Goal: Task Accomplishment & Management: Manage account settings

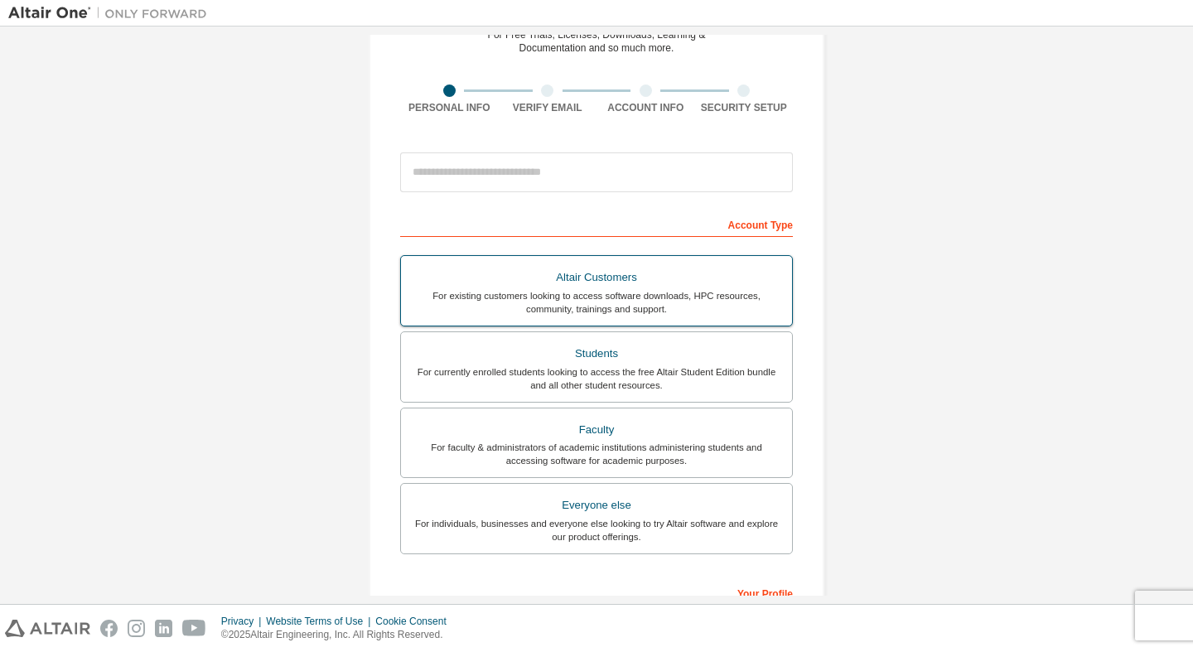
scroll to position [90, 0]
click at [523, 382] on div "For currently enrolled students looking to access the free Altair Student Editi…" at bounding box center [596, 376] width 371 height 27
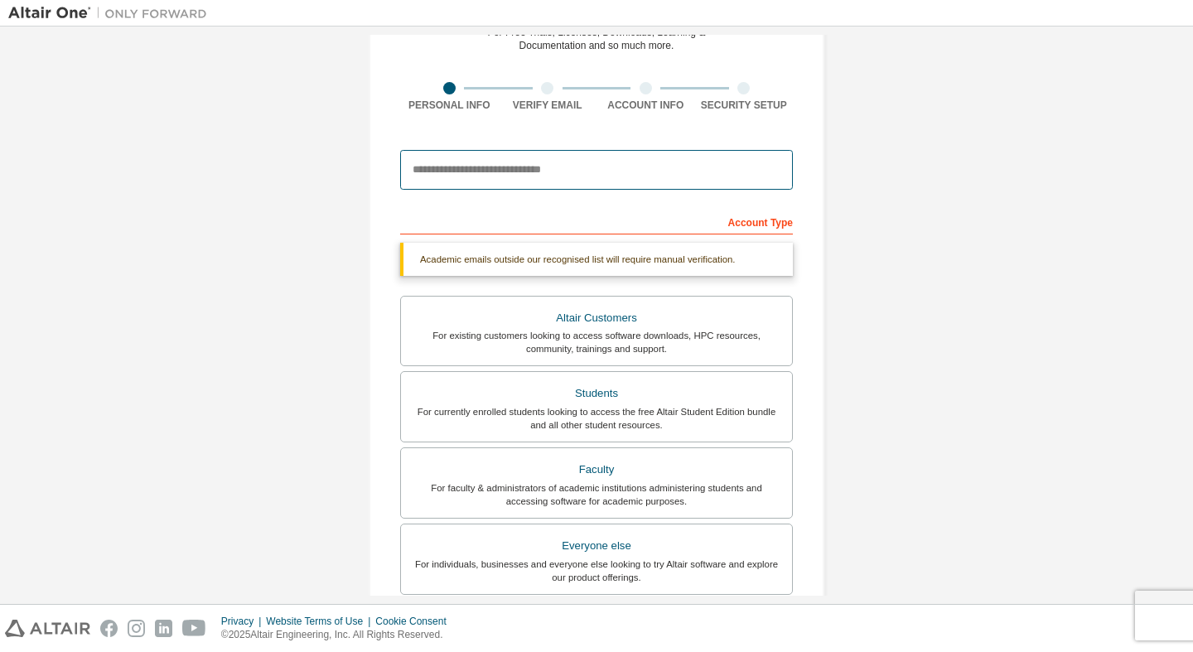
click at [564, 172] on input "email" at bounding box center [596, 170] width 393 height 40
type input "**********"
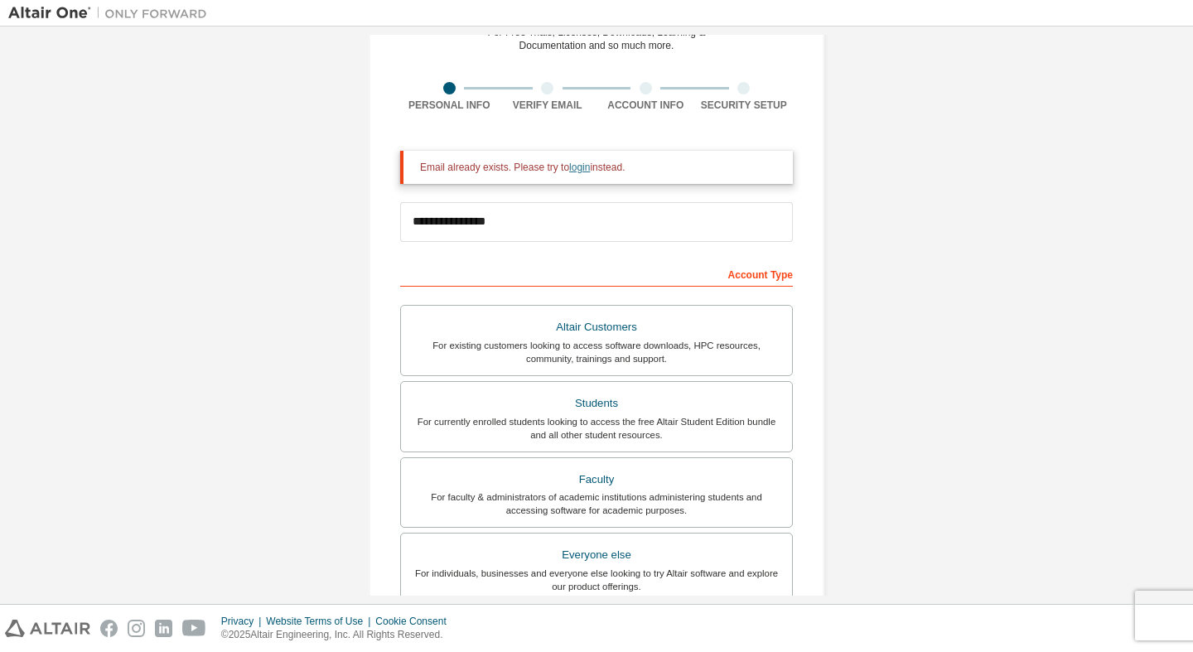
click at [590, 166] on link "login" at bounding box center [579, 168] width 21 height 12
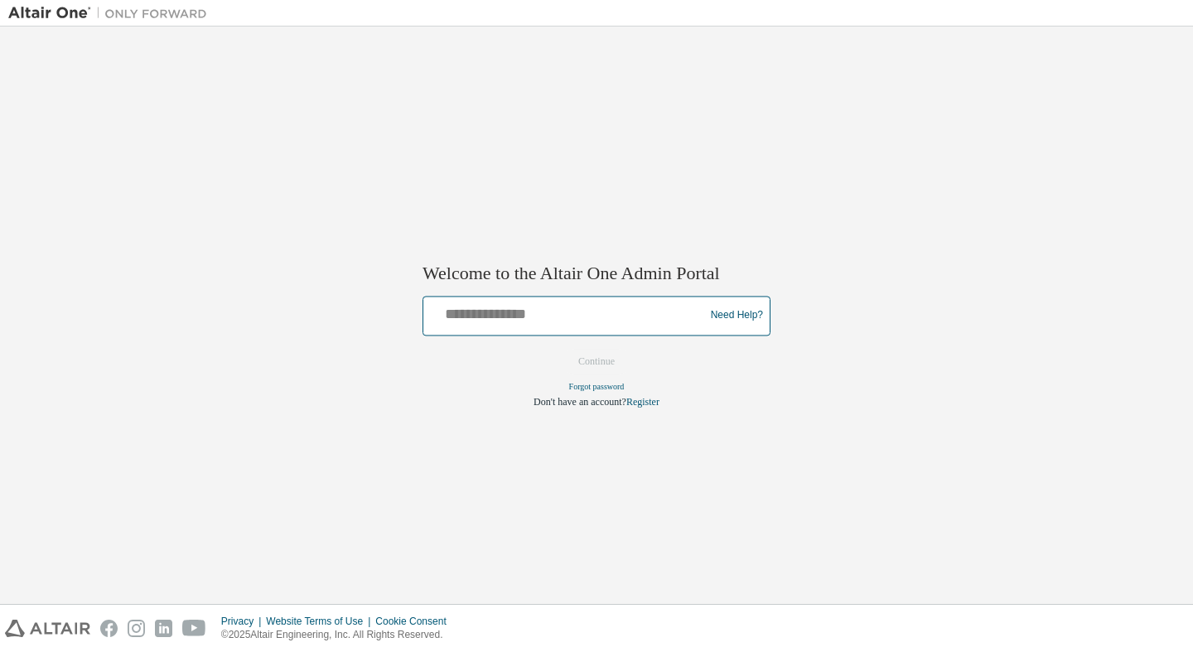
click at [558, 313] on input "text" at bounding box center [566, 312] width 273 height 24
type input "**********"
click at [561, 349] on button "Continue" at bounding box center [596, 361] width 71 height 25
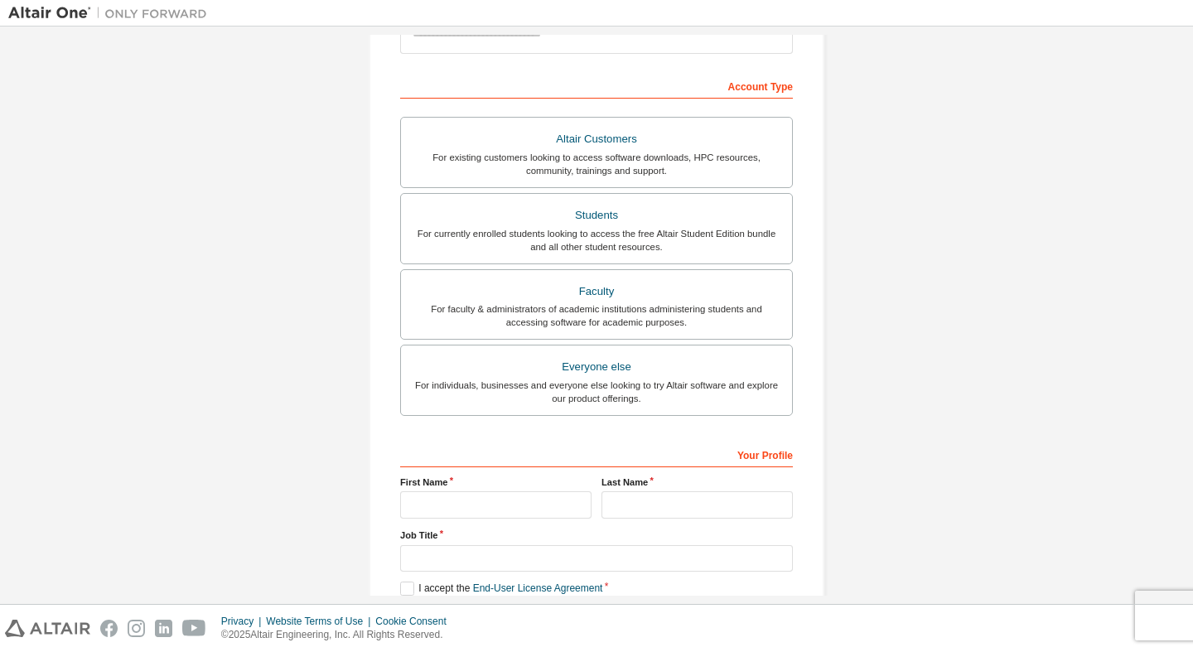
scroll to position [225, 0]
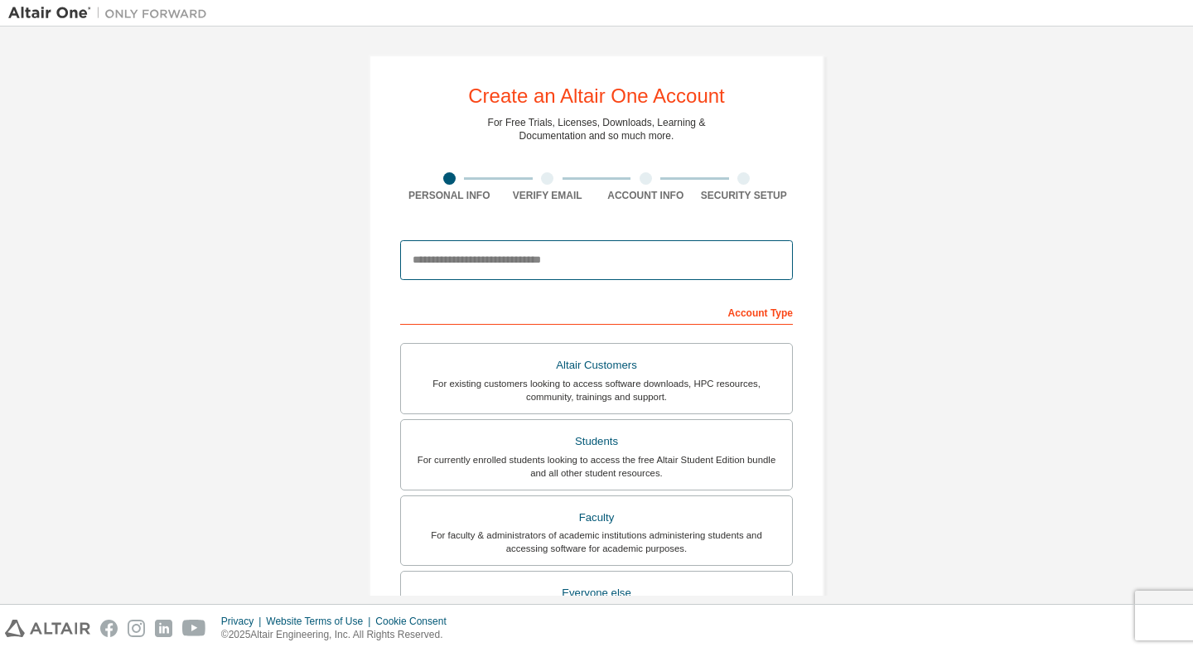
click at [478, 261] on input "email" at bounding box center [596, 260] width 393 height 40
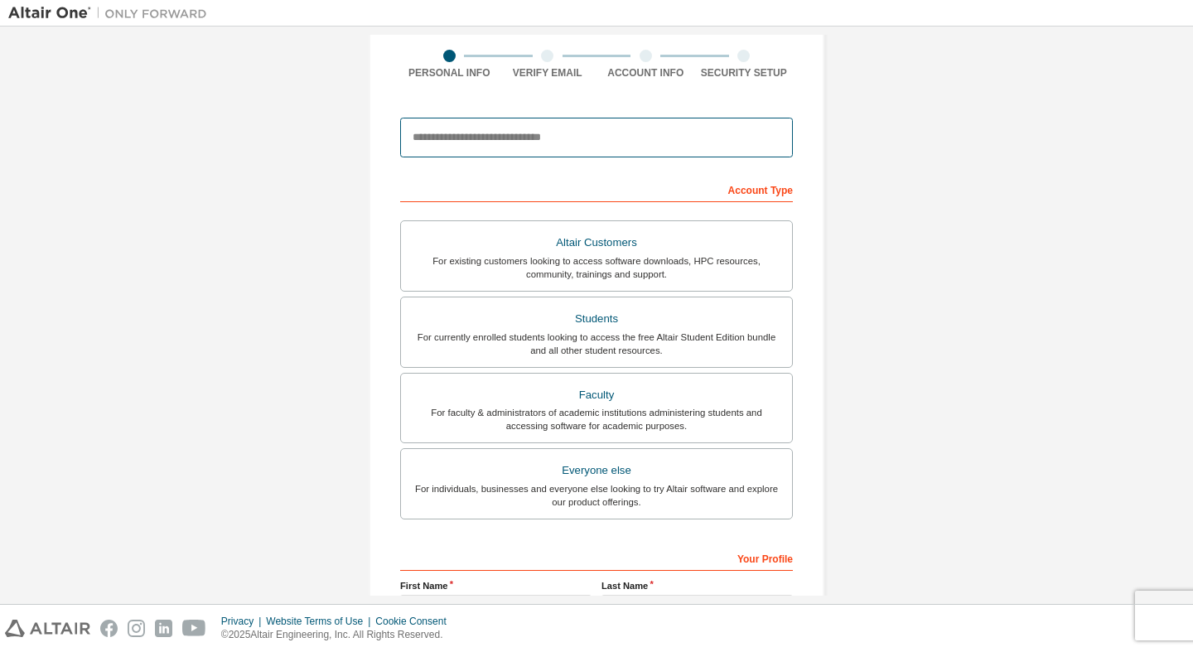
scroll to position [128, 0]
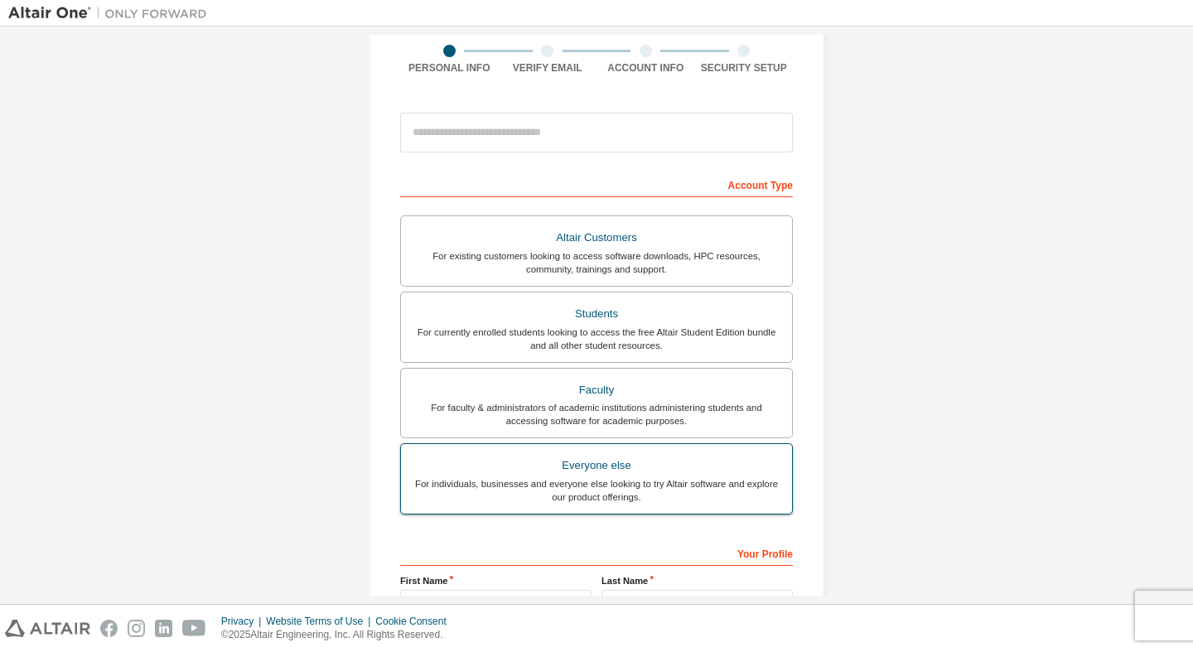
click at [569, 499] on div "For individuals, businesses and everyone else looking to try Altair software an…" at bounding box center [596, 490] width 371 height 27
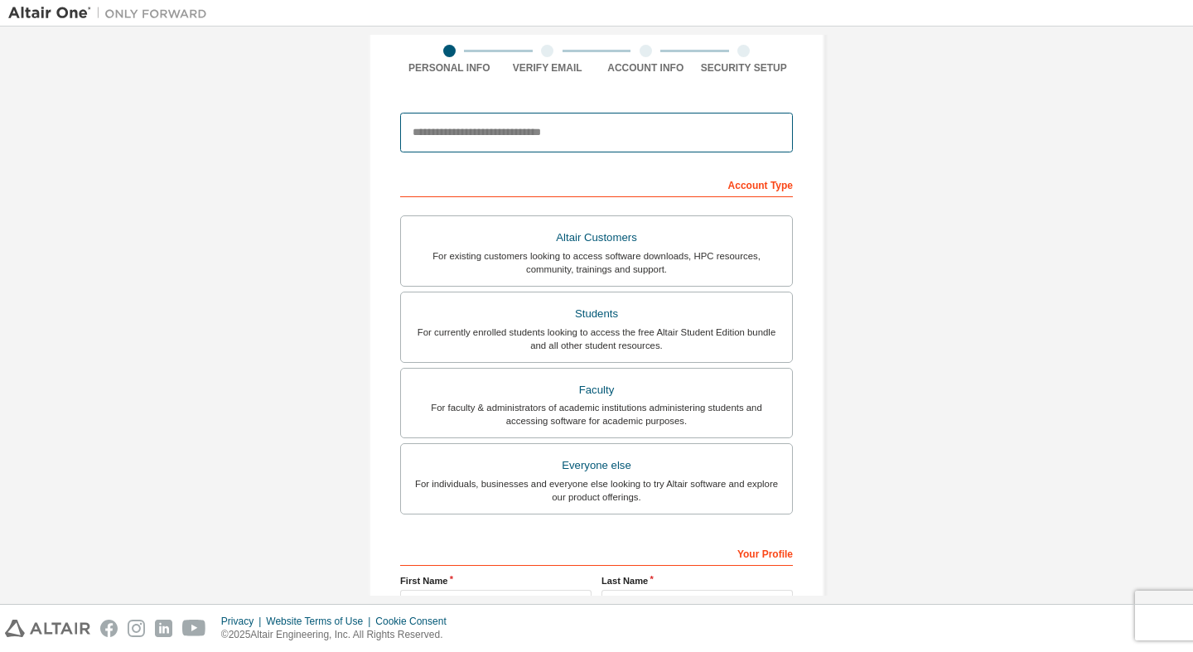
click at [528, 126] on input "email" at bounding box center [596, 133] width 393 height 40
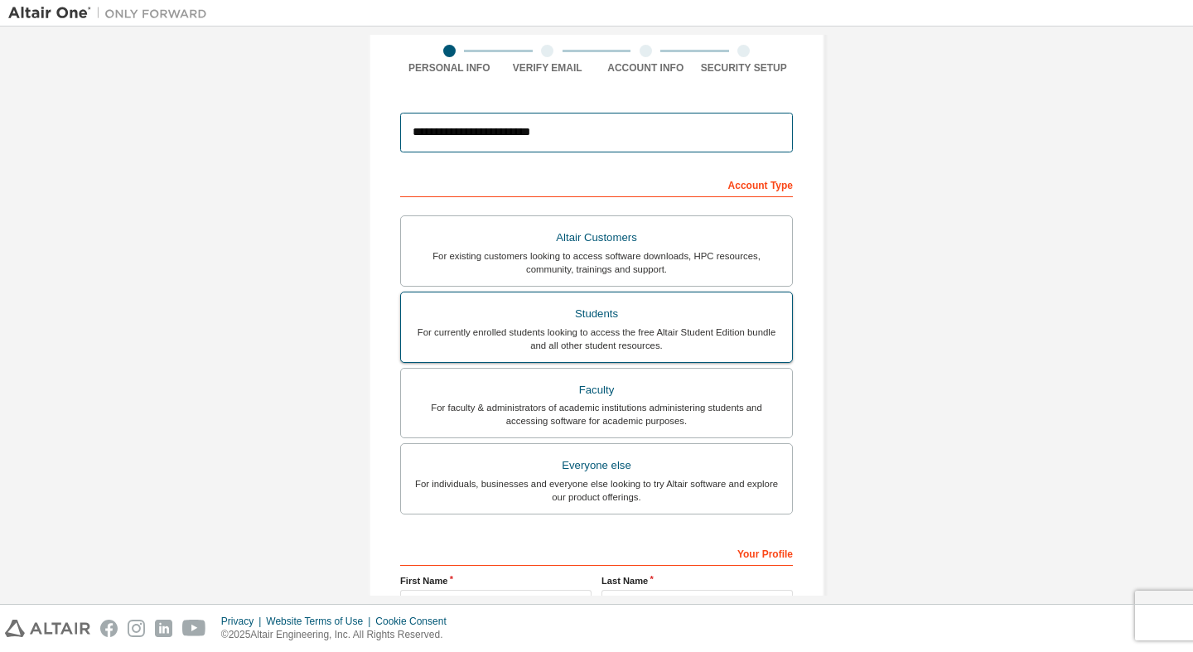
scroll to position [318, 0]
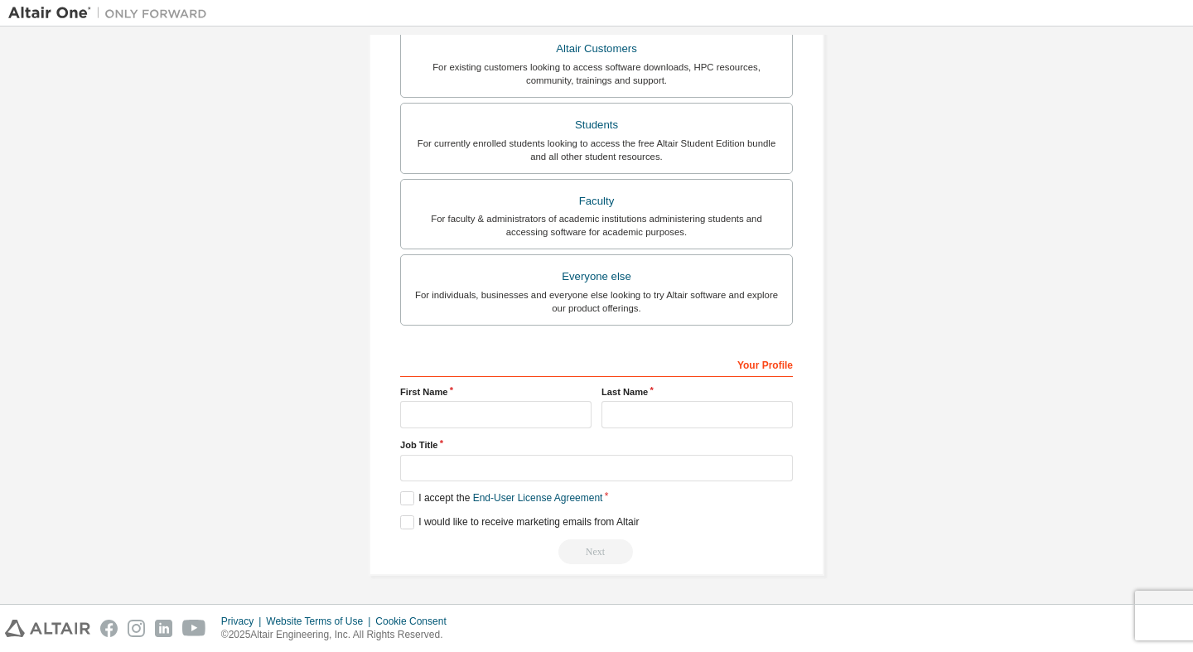
type input "**********"
click at [487, 418] on input "text" at bounding box center [495, 414] width 191 height 27
type input "********"
type input "******"
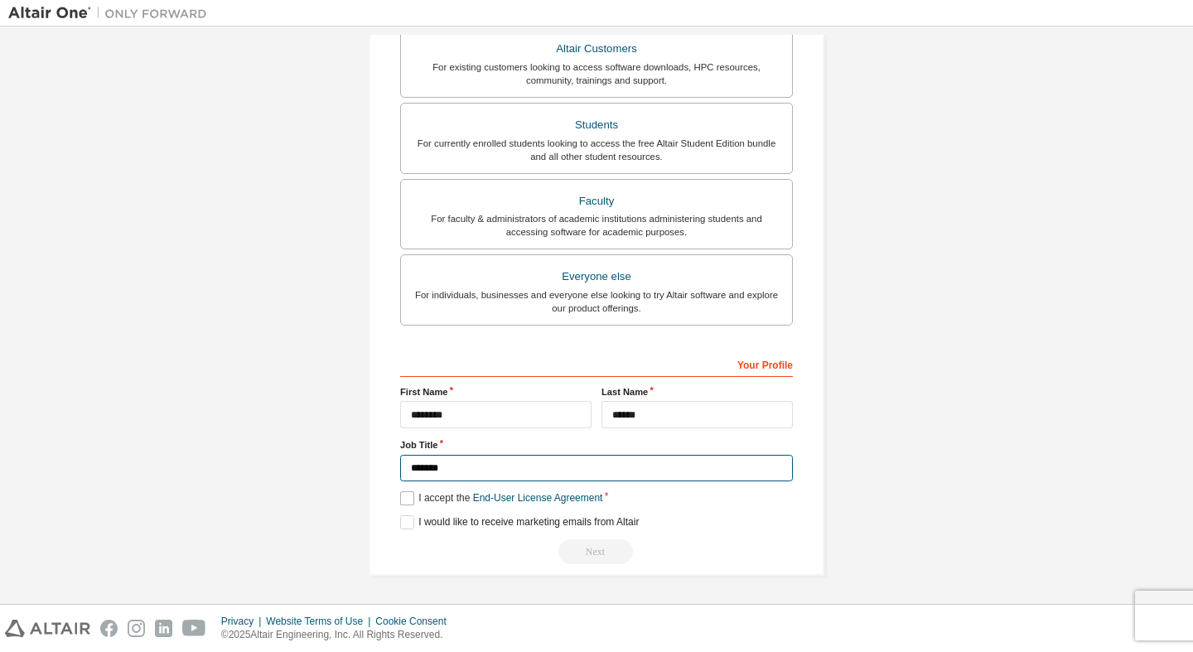
type input "*******"
click at [411, 496] on label "I accept the End-User License Agreement" at bounding box center [501, 498] width 202 height 14
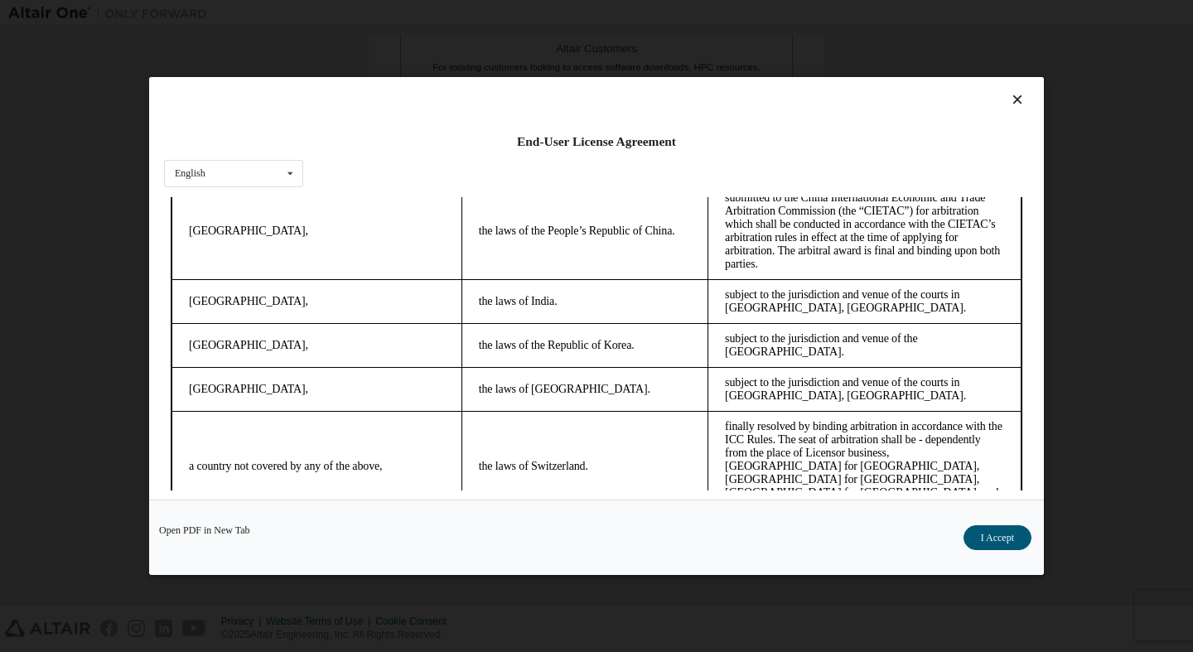
scroll to position [10, 0]
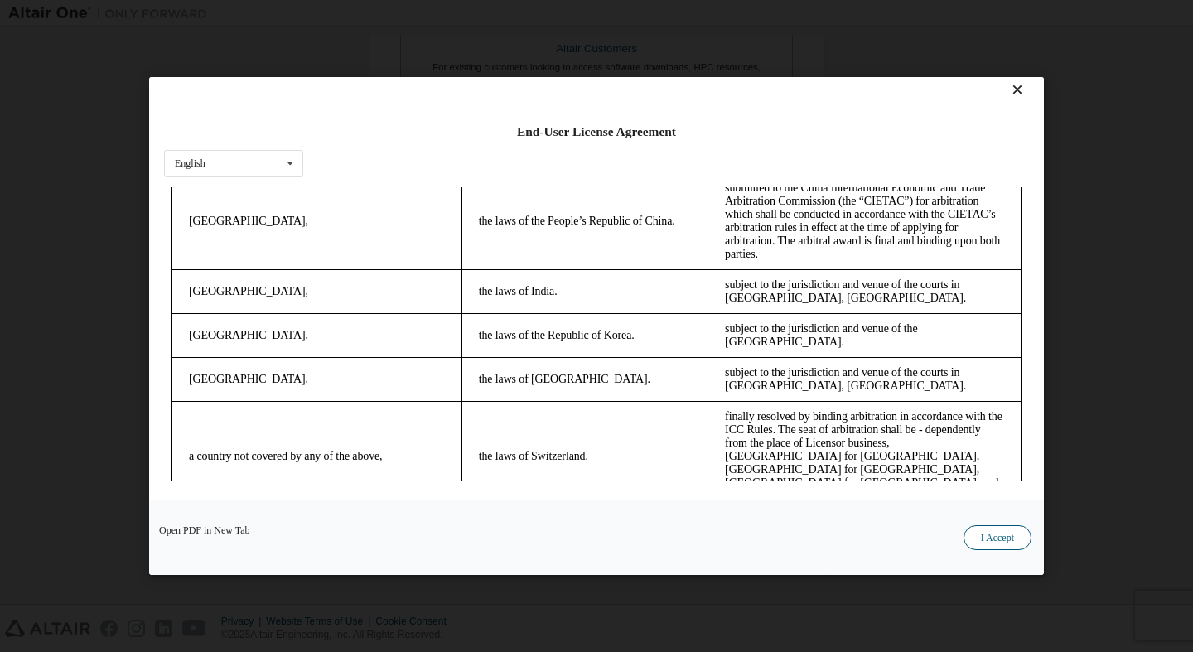
click at [999, 542] on button "I Accept" at bounding box center [998, 537] width 68 height 25
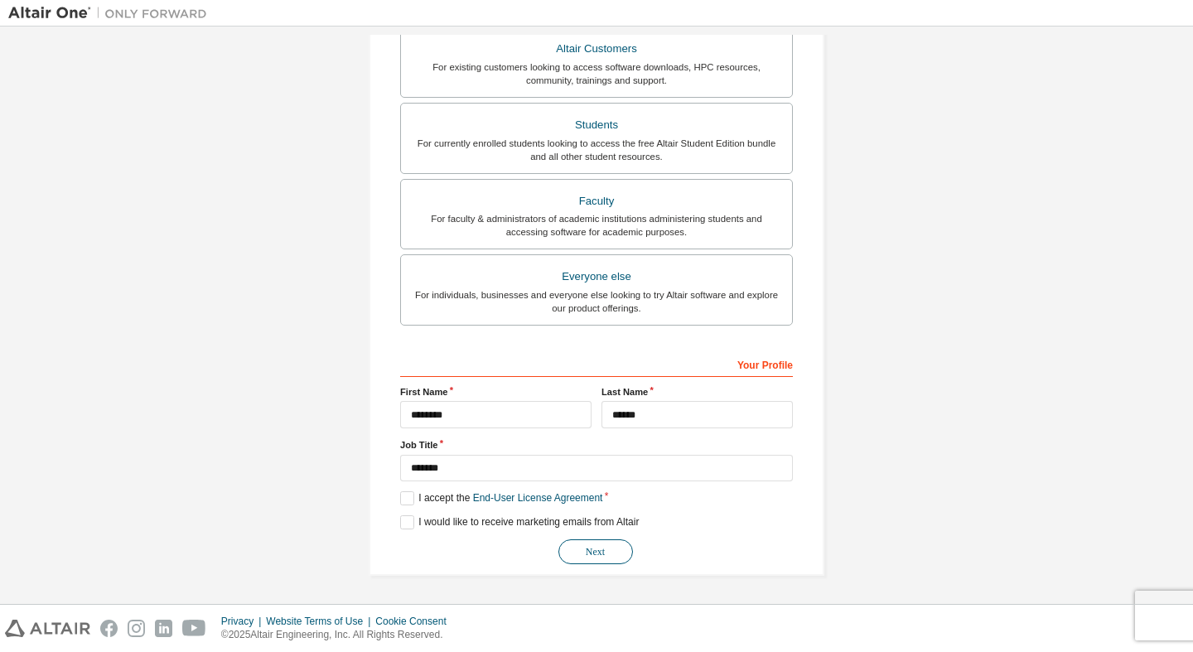
click at [591, 544] on button "Next" at bounding box center [596, 551] width 75 height 25
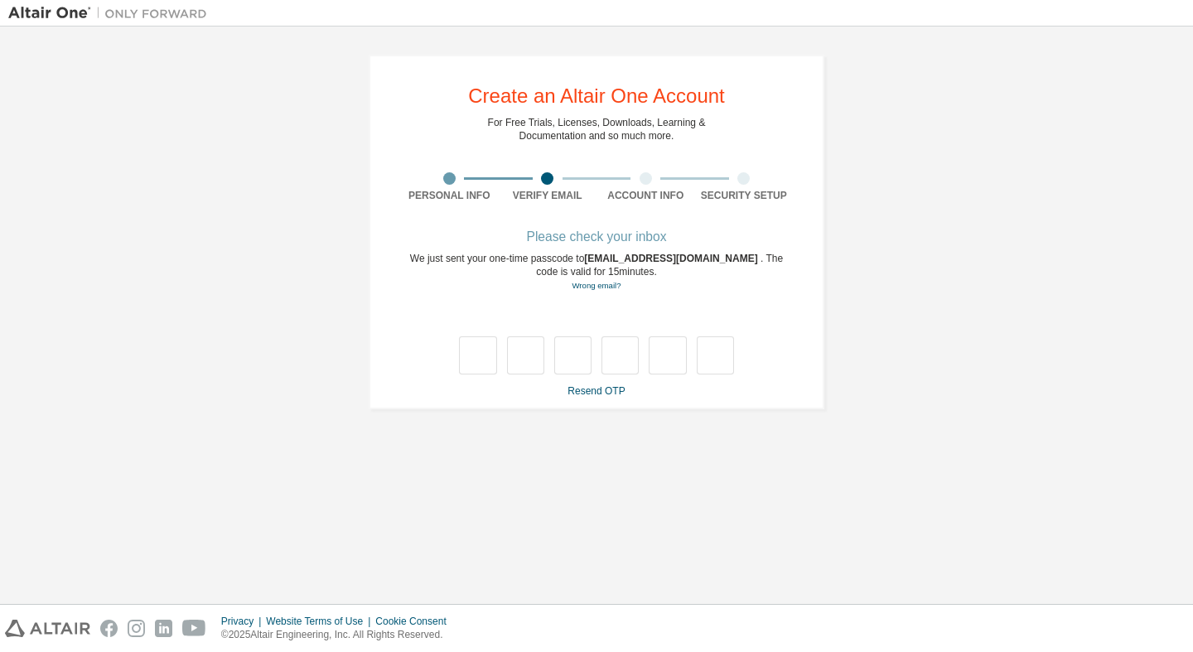
scroll to position [0, 0]
type input "*"
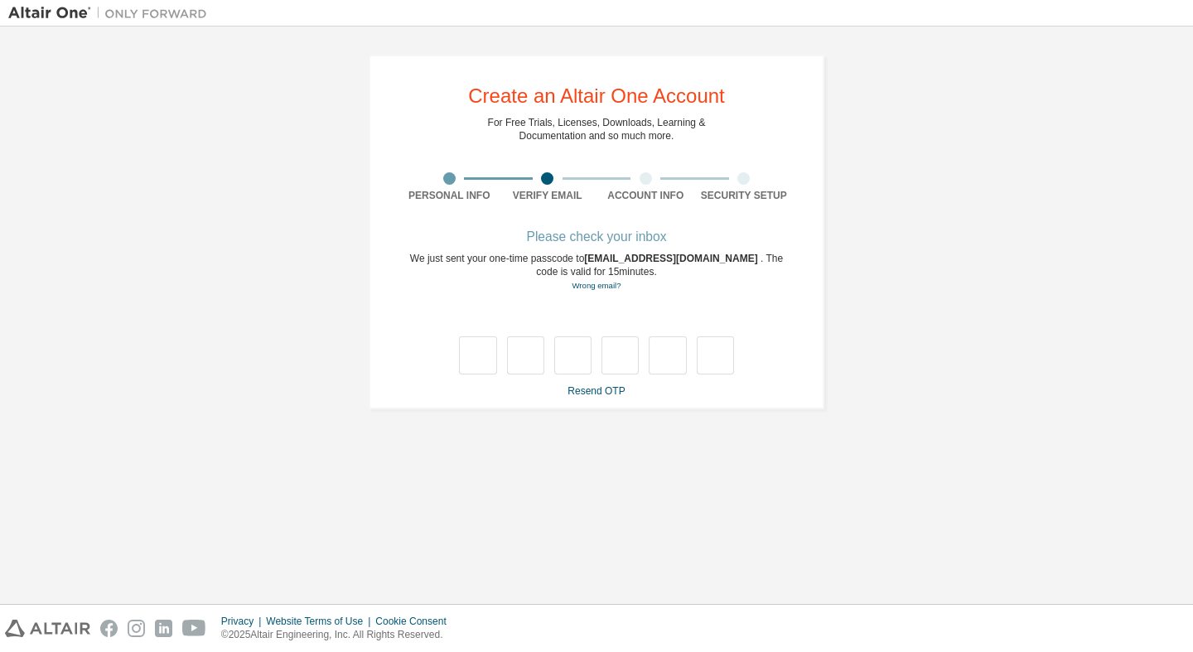
type input "*"
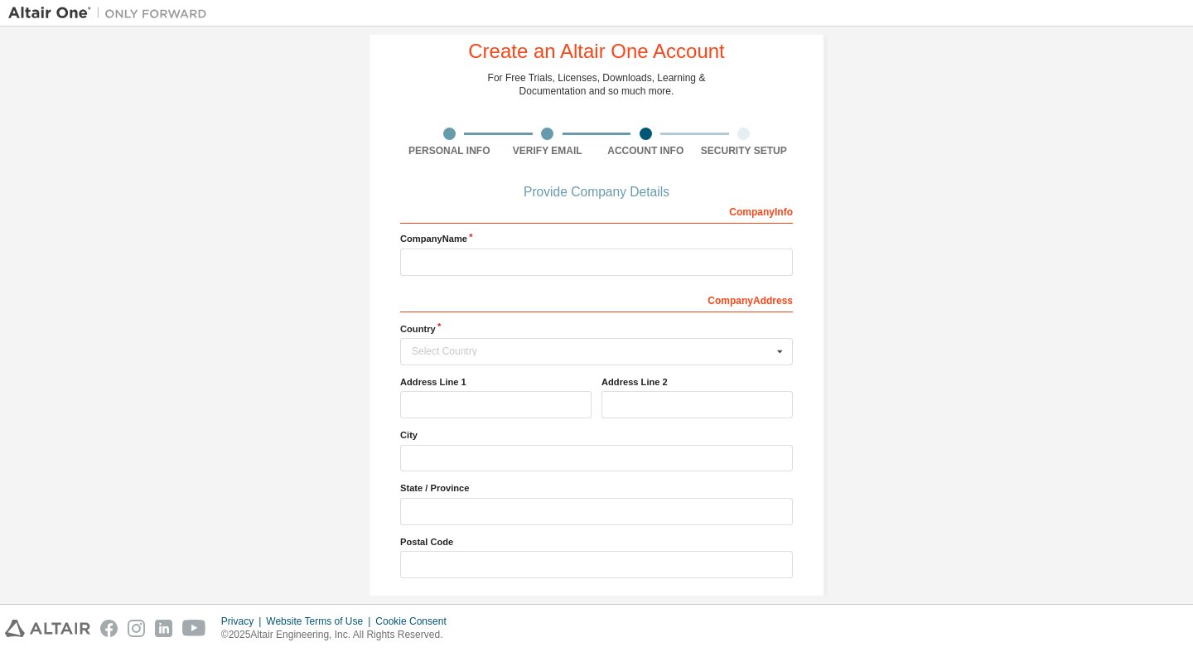
scroll to position [56, 0]
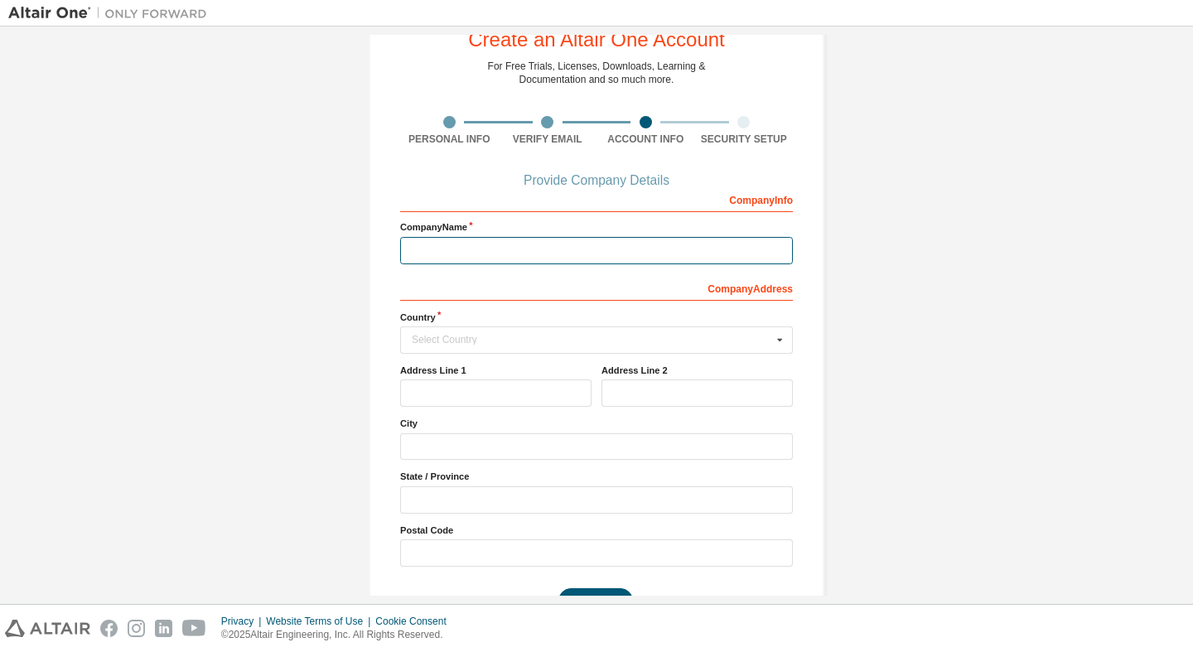
click at [531, 249] on input "text" at bounding box center [596, 250] width 393 height 27
type input "**********"
click at [488, 342] on div "Select Country" at bounding box center [592, 340] width 360 height 10
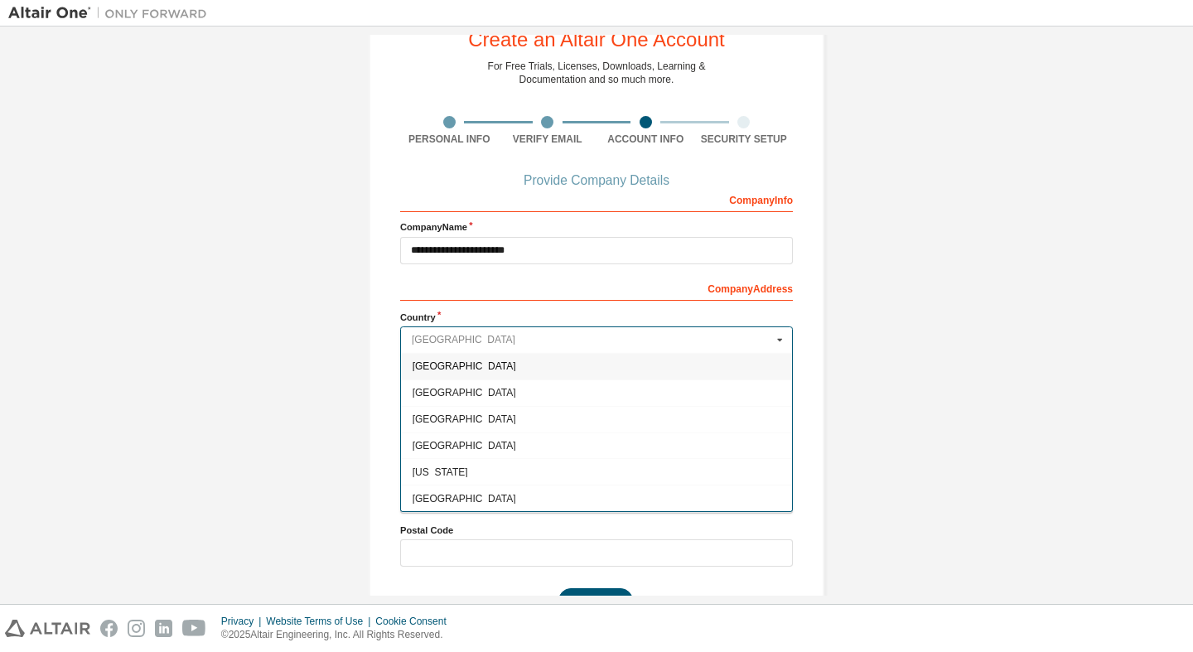
click at [488, 342] on input "text" at bounding box center [597, 340] width 391 height 26
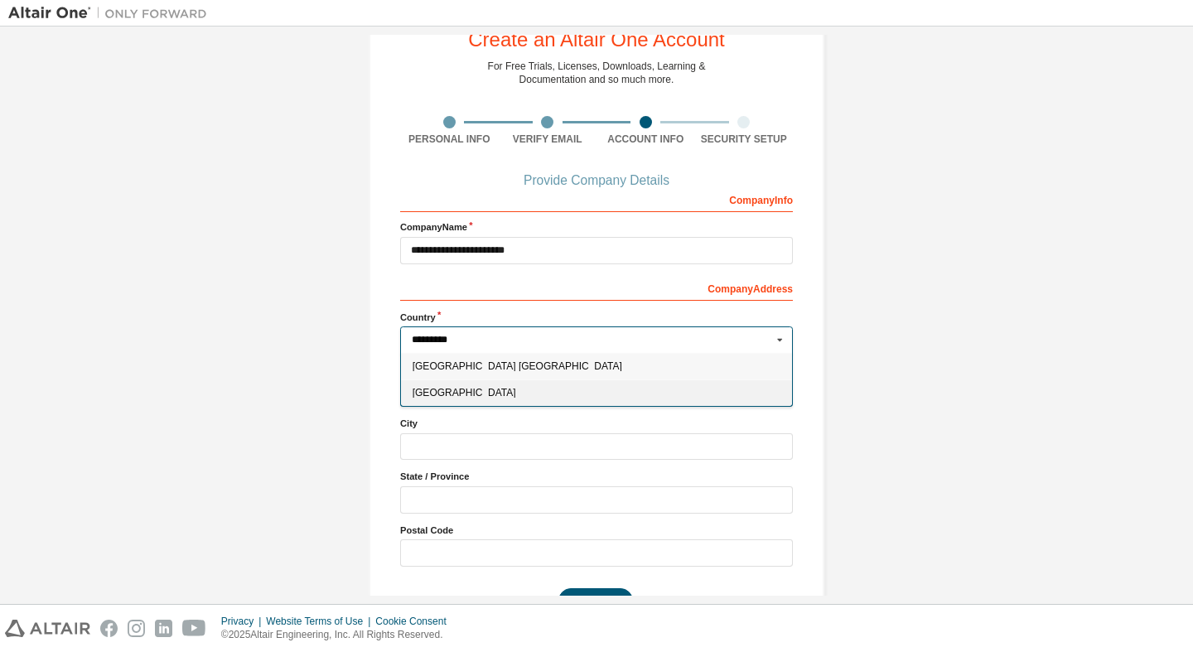
type input "*********"
click at [508, 392] on span "United States of America" at bounding box center [597, 393] width 369 height 10
type input "***"
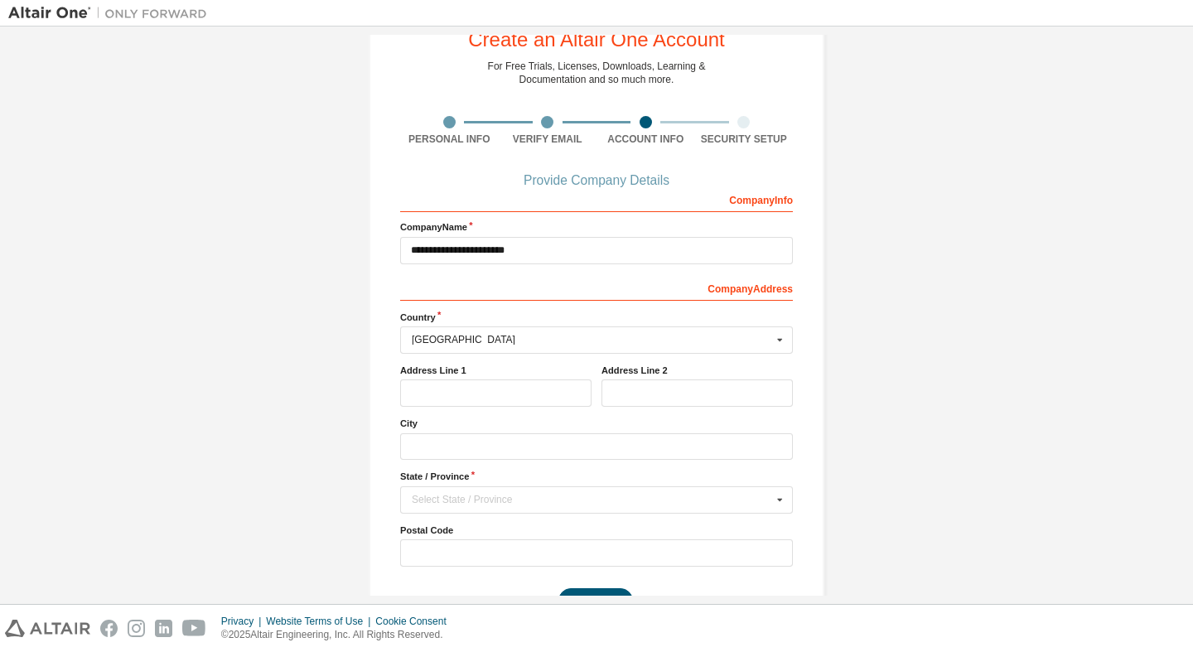
scroll to position [107, 0]
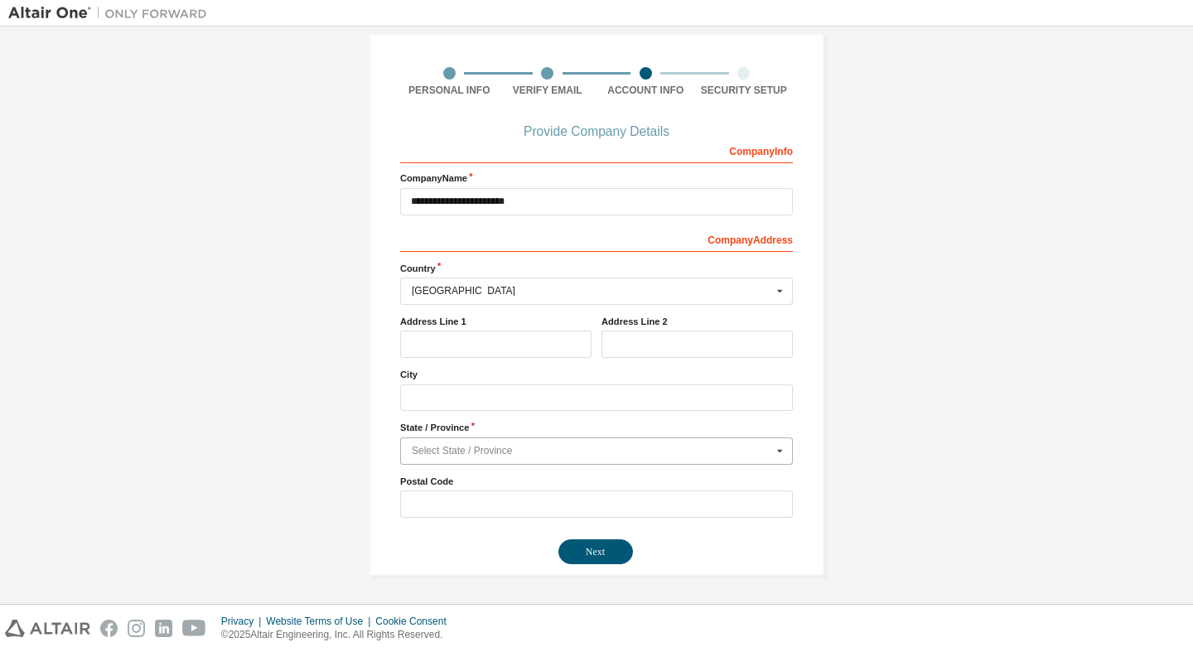
click at [476, 457] on input "text" at bounding box center [597, 451] width 391 height 26
type input "********"
click at [458, 481] on span "Virginia" at bounding box center [597, 477] width 369 height 10
type input "**"
click at [609, 552] on button "Next" at bounding box center [596, 551] width 75 height 25
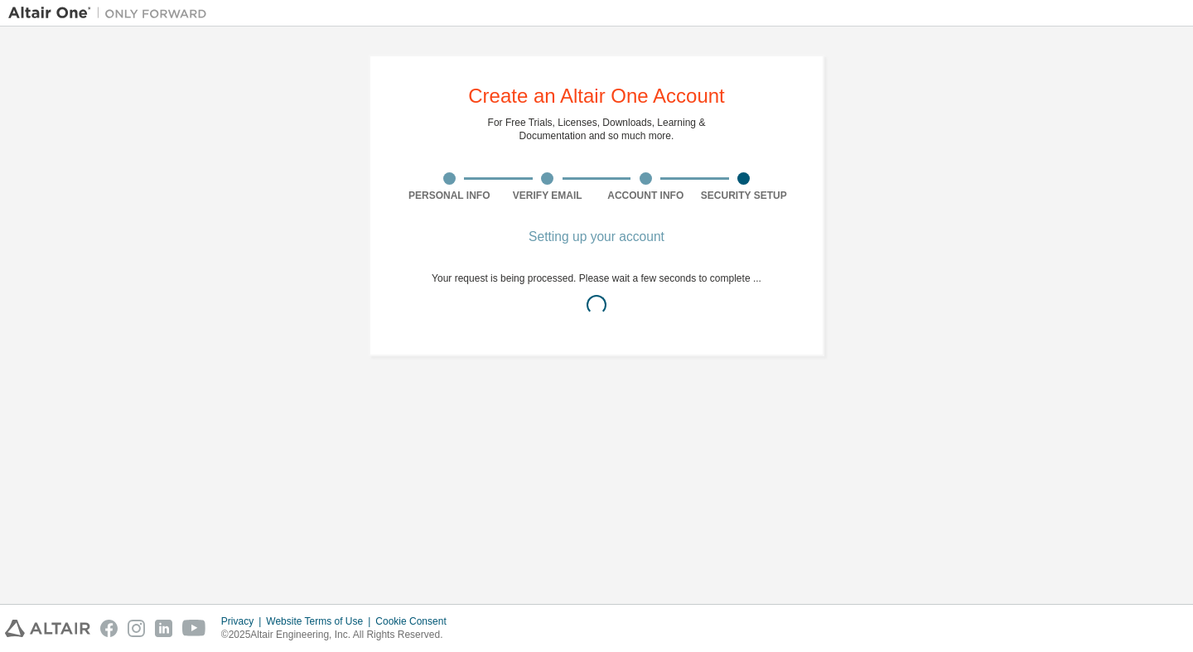
scroll to position [0, 0]
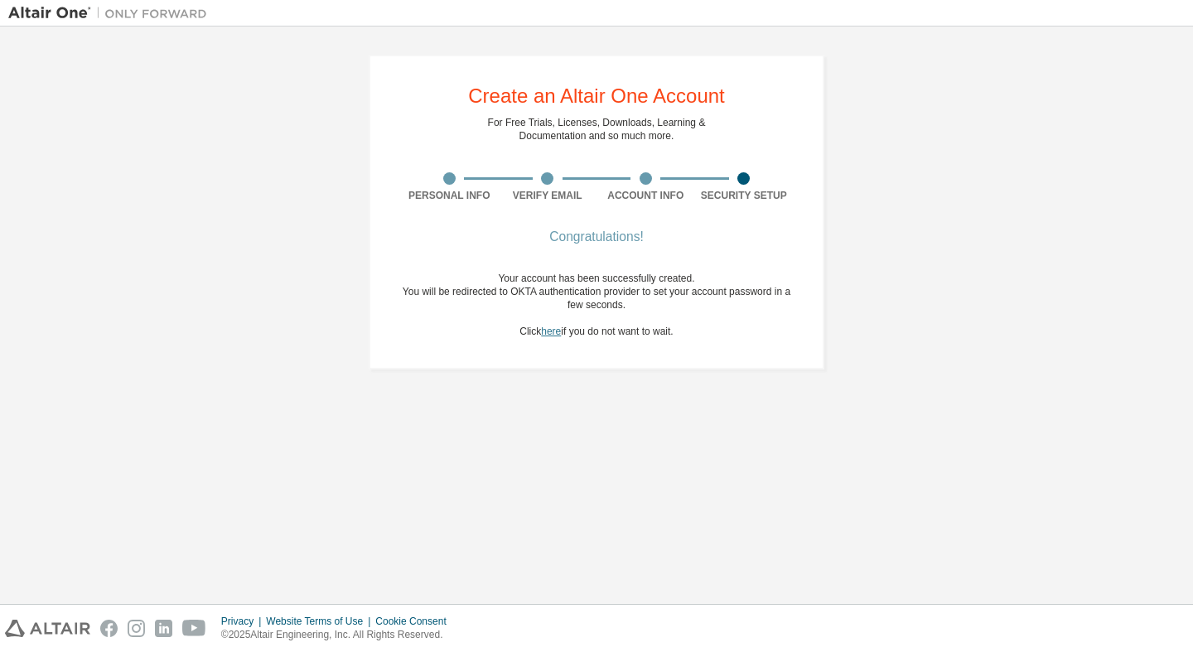
click at [543, 331] on link "here" at bounding box center [551, 332] width 20 height 12
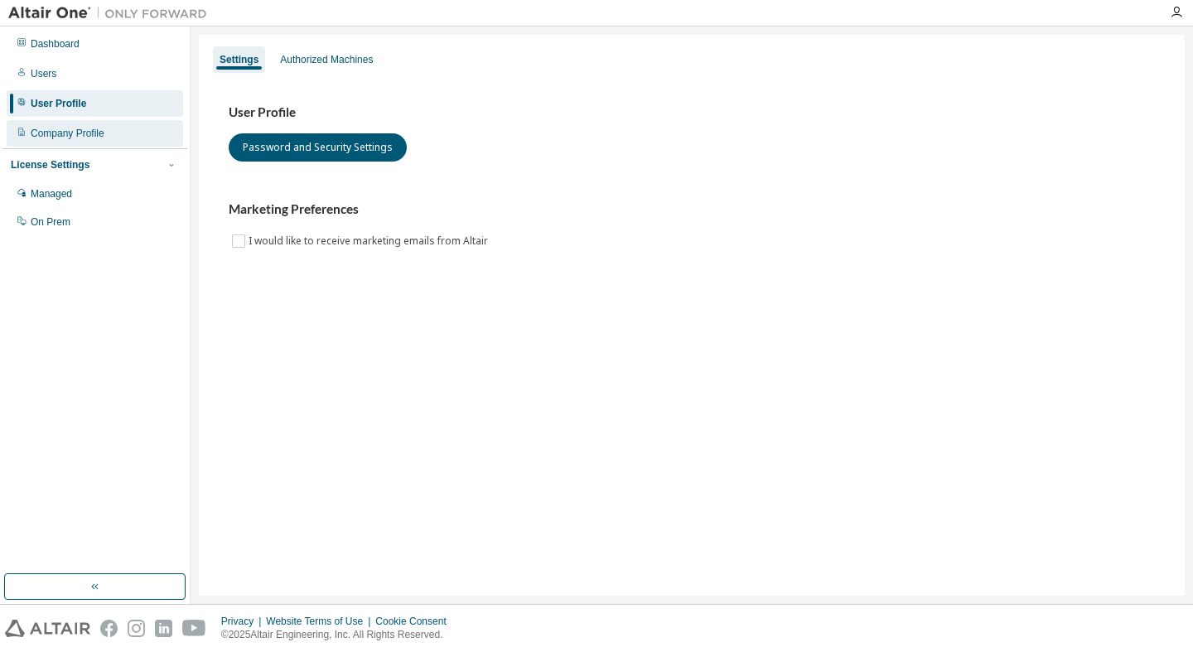
click at [108, 139] on div "Company Profile" at bounding box center [95, 133] width 177 height 27
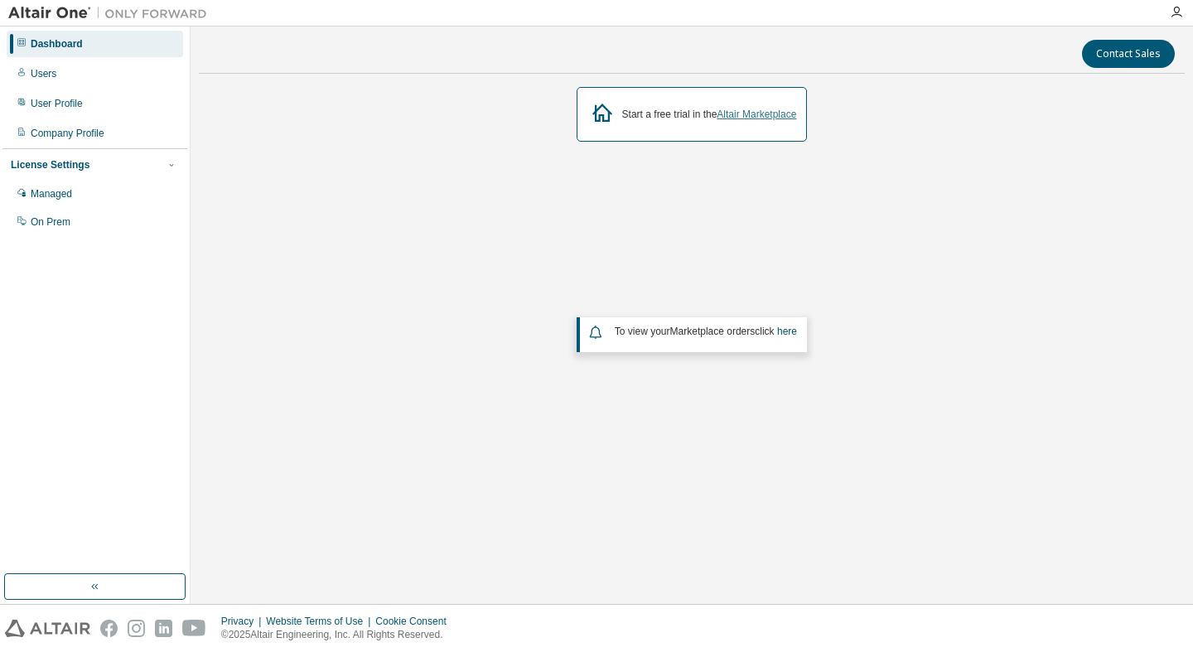
click at [759, 119] on link "Altair Marketplace" at bounding box center [757, 115] width 80 height 12
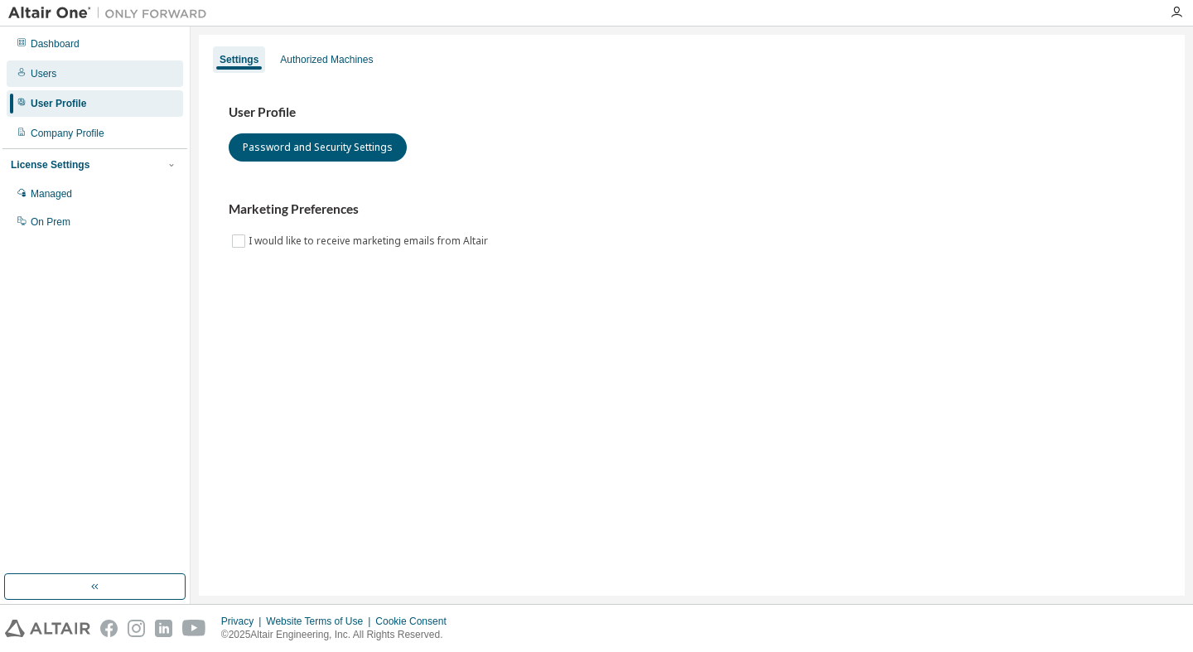
click at [80, 74] on div "Users" at bounding box center [95, 73] width 177 height 27
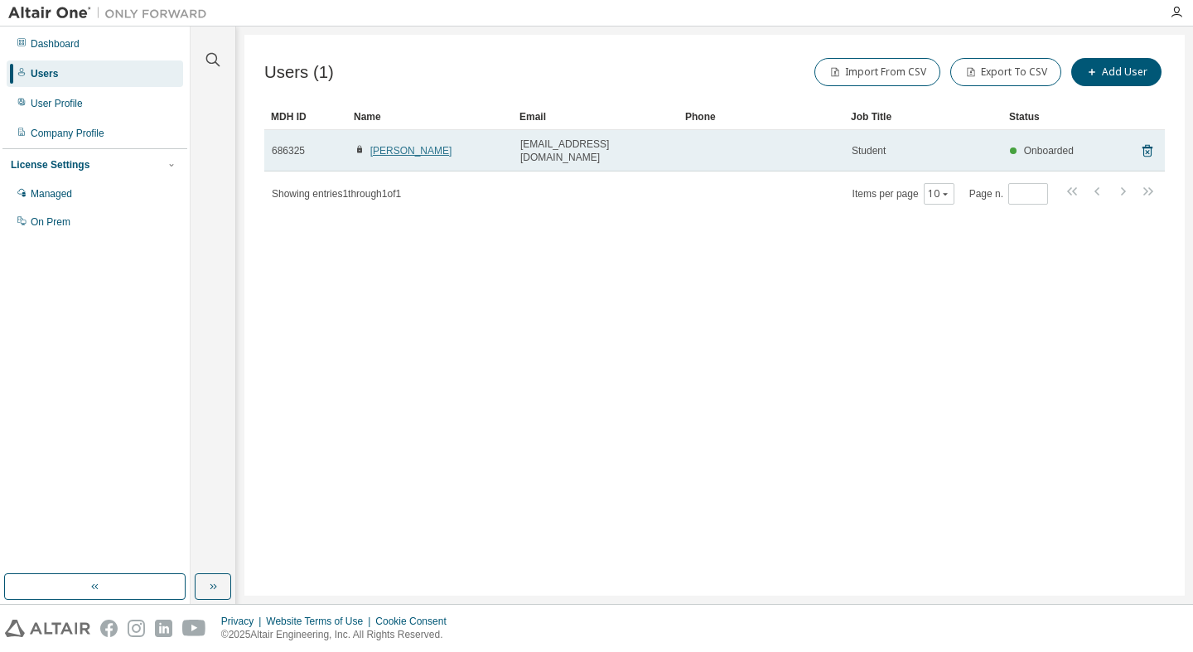
click at [380, 145] on link "Poojitha Cheeti" at bounding box center [411, 151] width 82 height 12
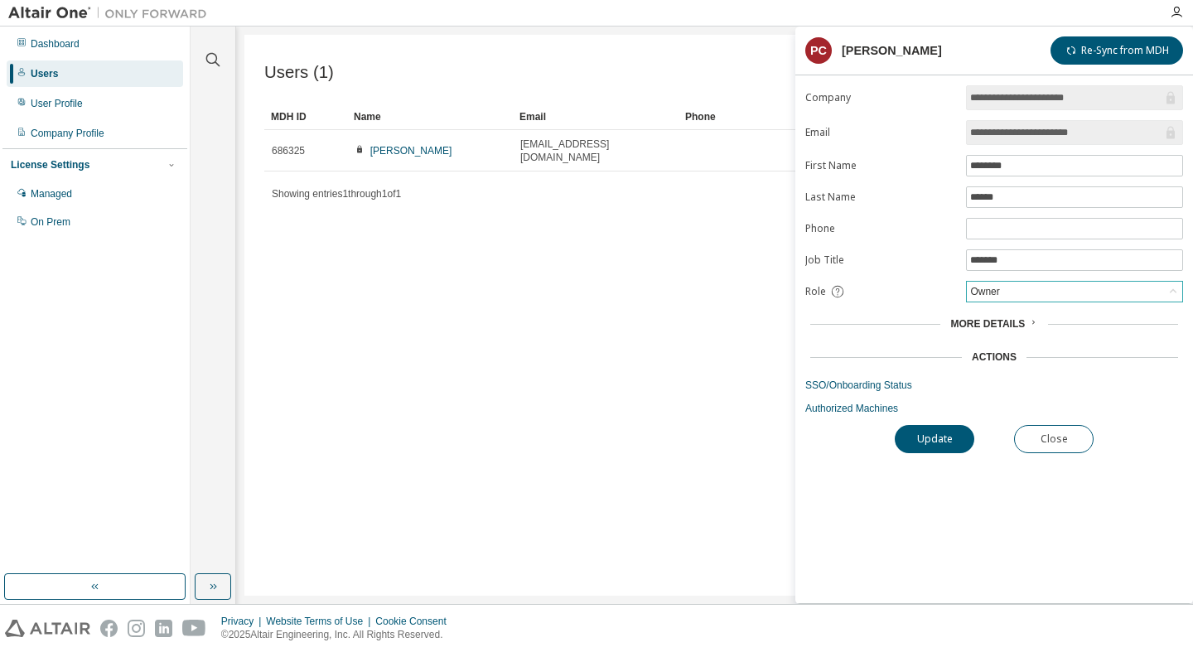
click at [989, 300] on div "Owner" at bounding box center [985, 292] width 34 height 18
click at [919, 318] on div "More Details" at bounding box center [994, 323] width 378 height 23
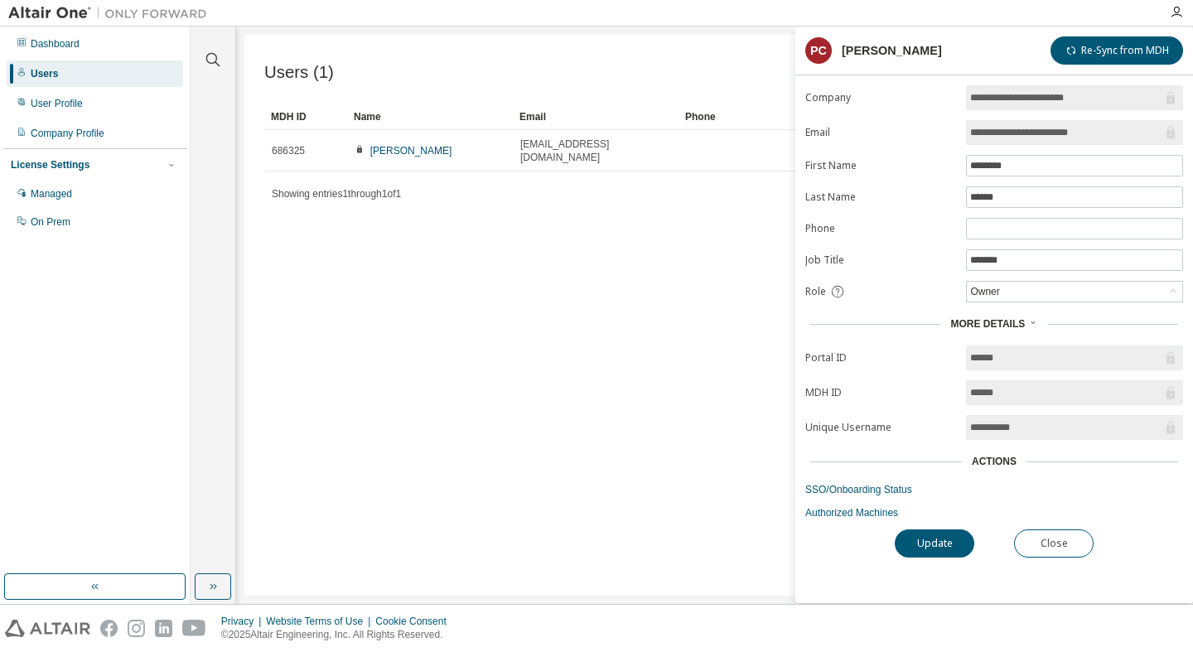
click at [839, 295] on icon at bounding box center [837, 292] width 12 height 12
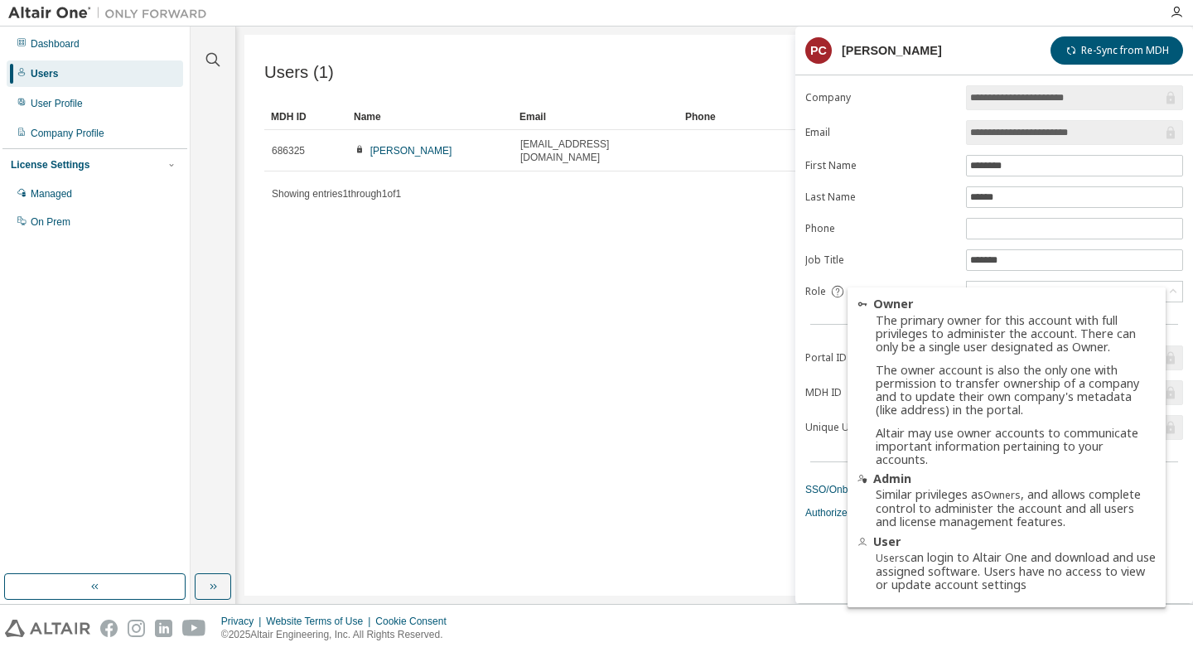
click at [839, 295] on icon at bounding box center [837, 292] width 12 height 12
click at [756, 336] on div "Users (1) Import From CSV Export To CSV Add User Clear Load Save Save As Field …" at bounding box center [714, 315] width 941 height 561
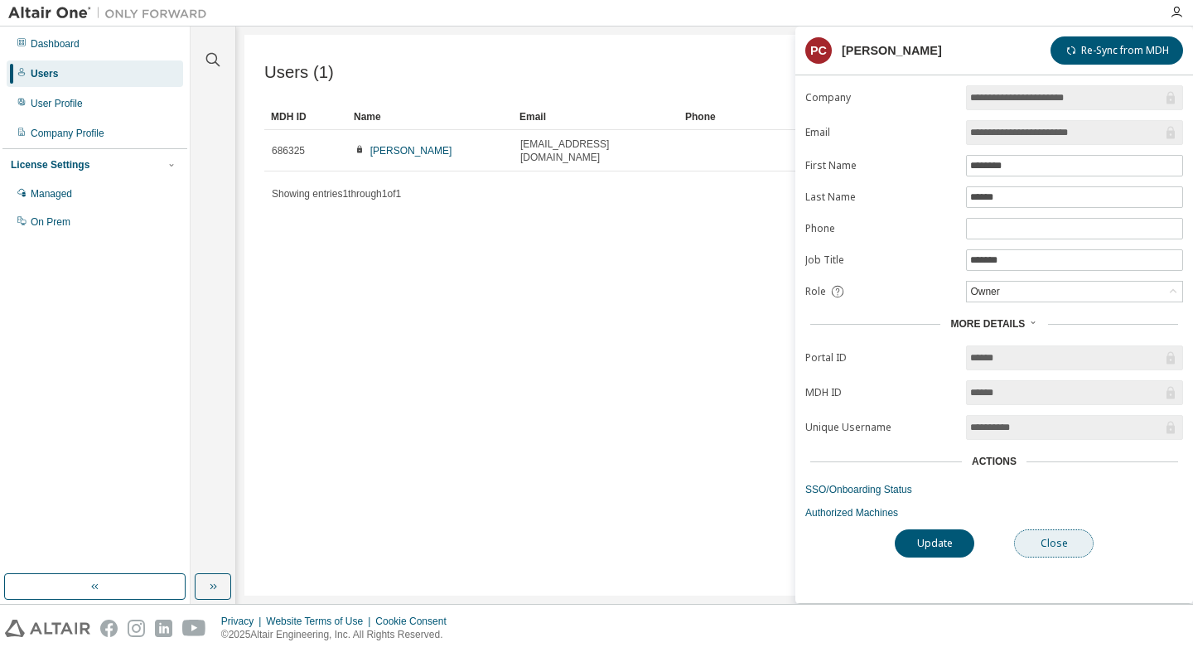
click at [1068, 549] on button "Close" at bounding box center [1054, 544] width 80 height 28
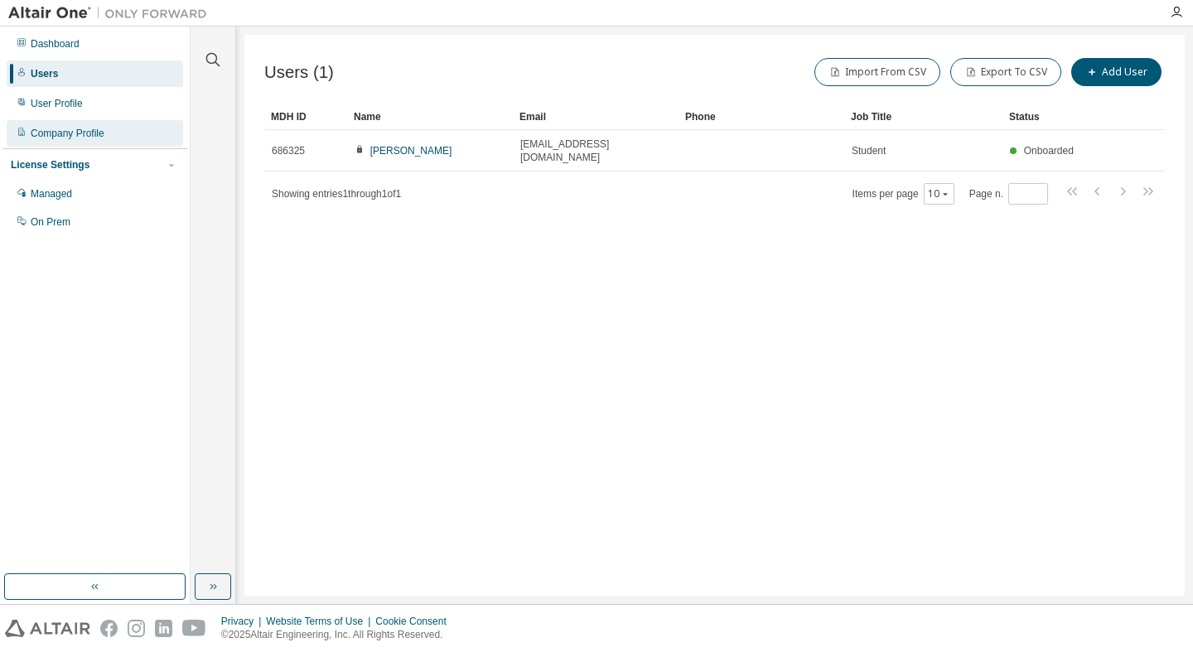
click at [82, 143] on div "Company Profile" at bounding box center [95, 133] width 177 height 27
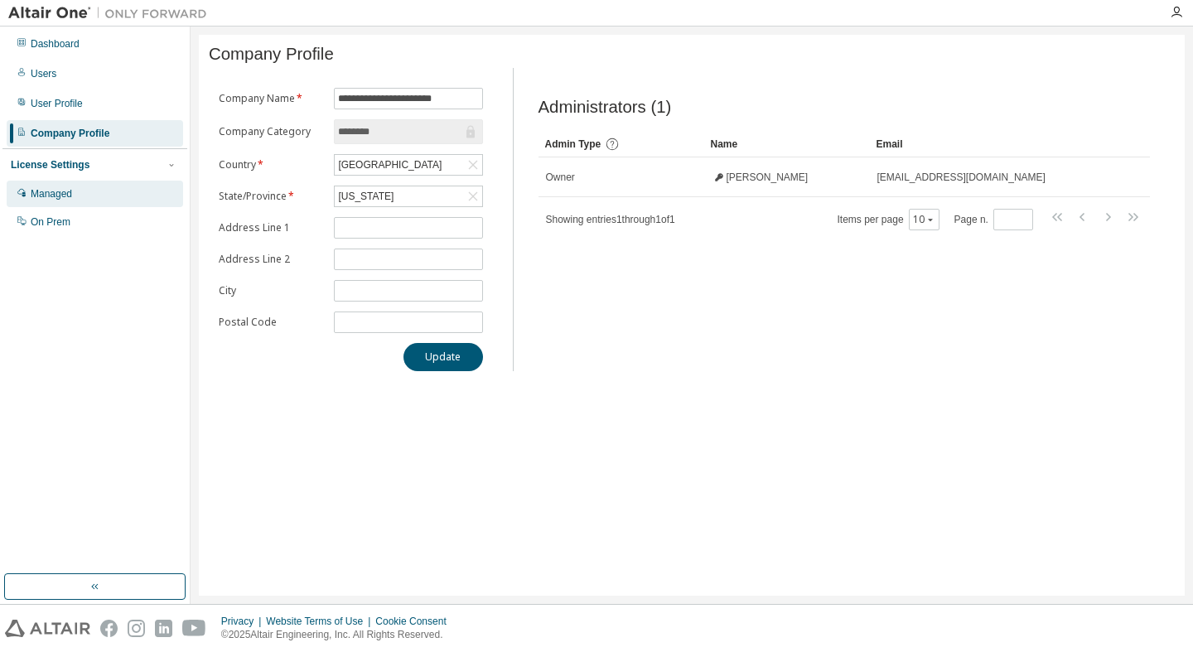
click at [75, 200] on div "Managed" at bounding box center [95, 194] width 177 height 27
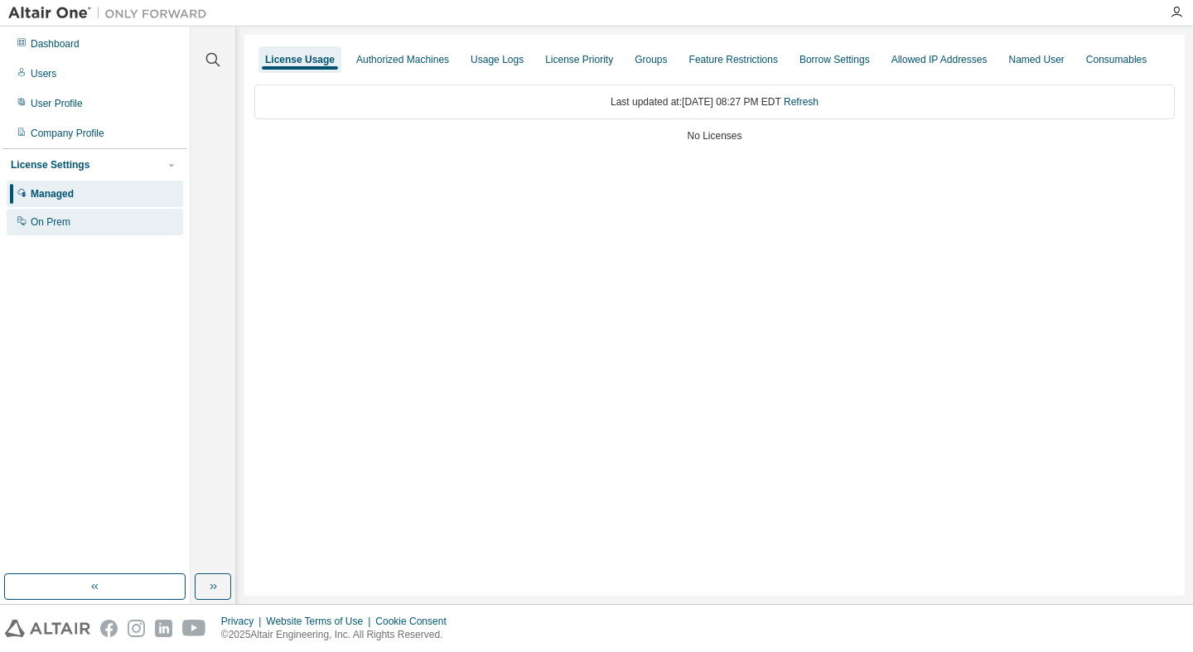
click at [75, 221] on div "On Prem" at bounding box center [95, 222] width 177 height 27
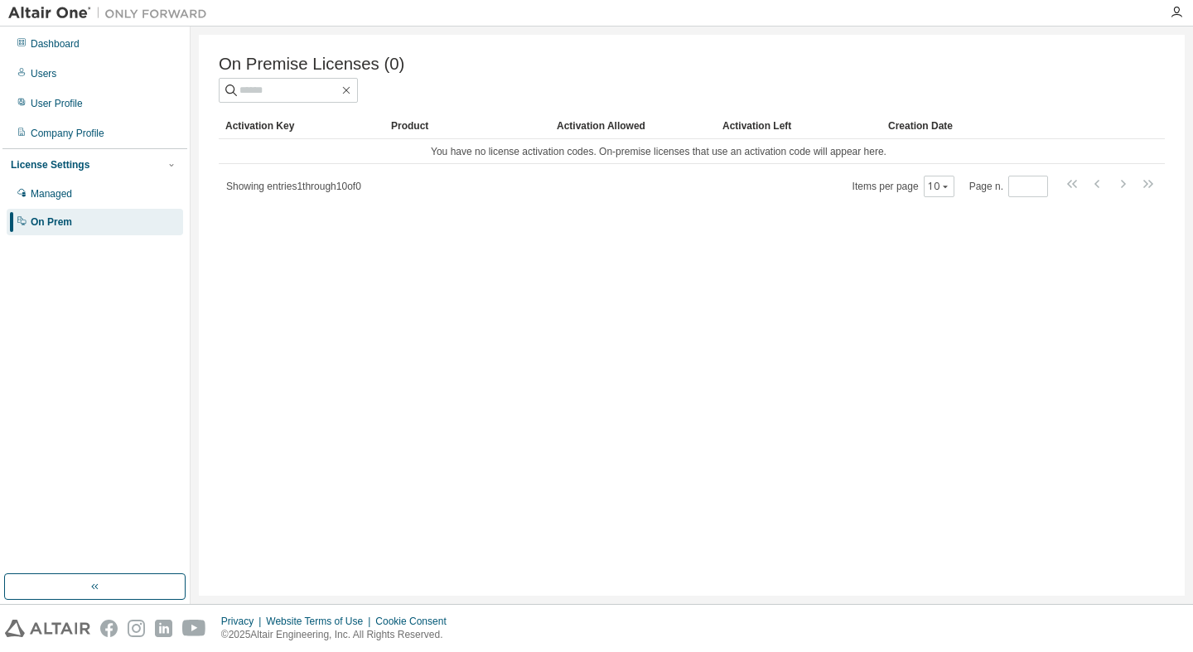
click at [89, 290] on div "Dashboard Users User Profile Company Profile License Settings Managed On Prem" at bounding box center [94, 300] width 185 height 543
click at [110, 36] on div "Dashboard" at bounding box center [95, 44] width 177 height 27
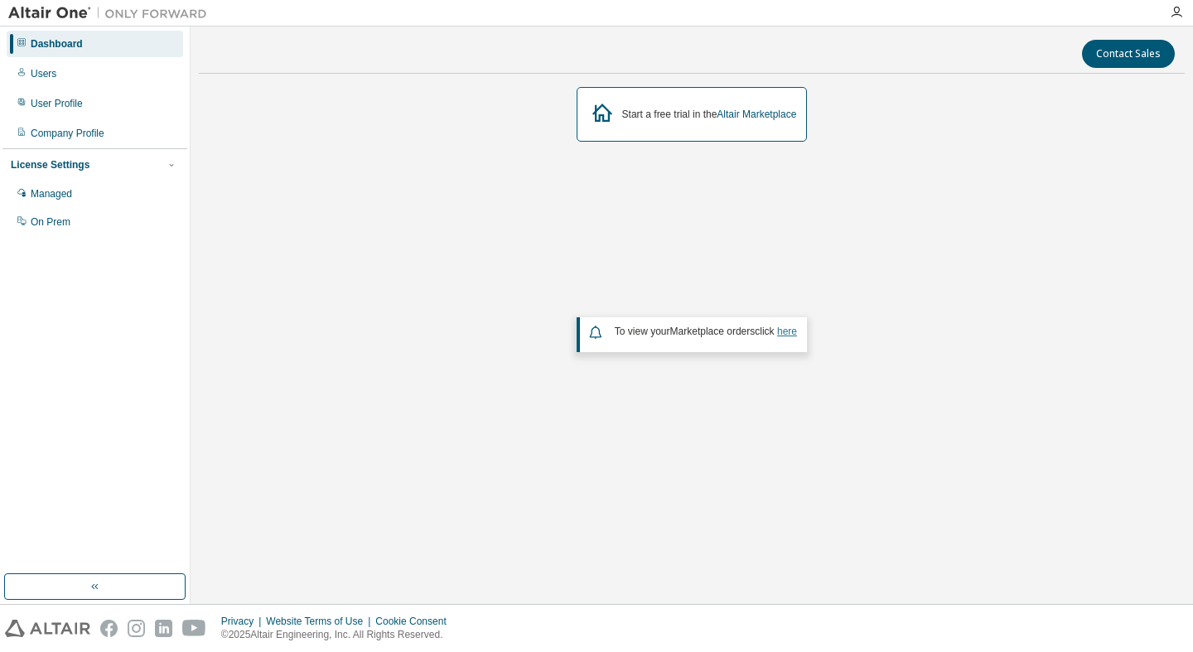
click at [796, 337] on link "here" at bounding box center [787, 332] width 20 height 12
click at [781, 119] on link "Altair Marketplace" at bounding box center [757, 115] width 80 height 12
